Goal: Task Accomplishment & Management: Manage account settings

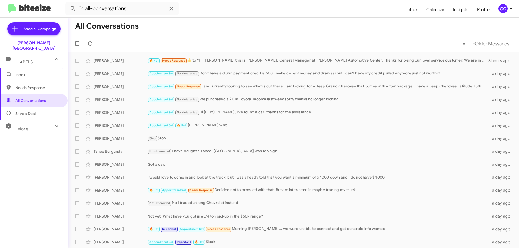
click at [19, 72] on span "Inbox" at bounding box center [38, 74] width 46 height 5
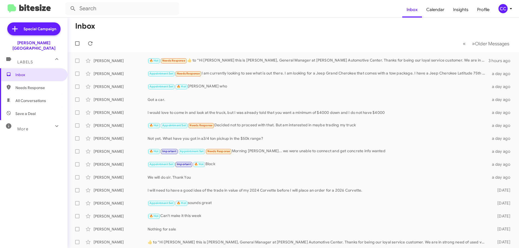
click at [35, 98] on span "All Conversations" at bounding box center [30, 100] width 31 height 5
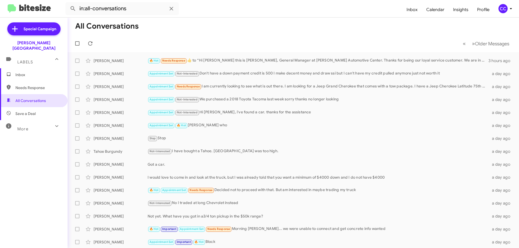
click at [33, 85] on span "Needs Response" at bounding box center [38, 87] width 46 height 5
type input "in:needs-response"
